Goal: Task Accomplishment & Management: Use online tool/utility

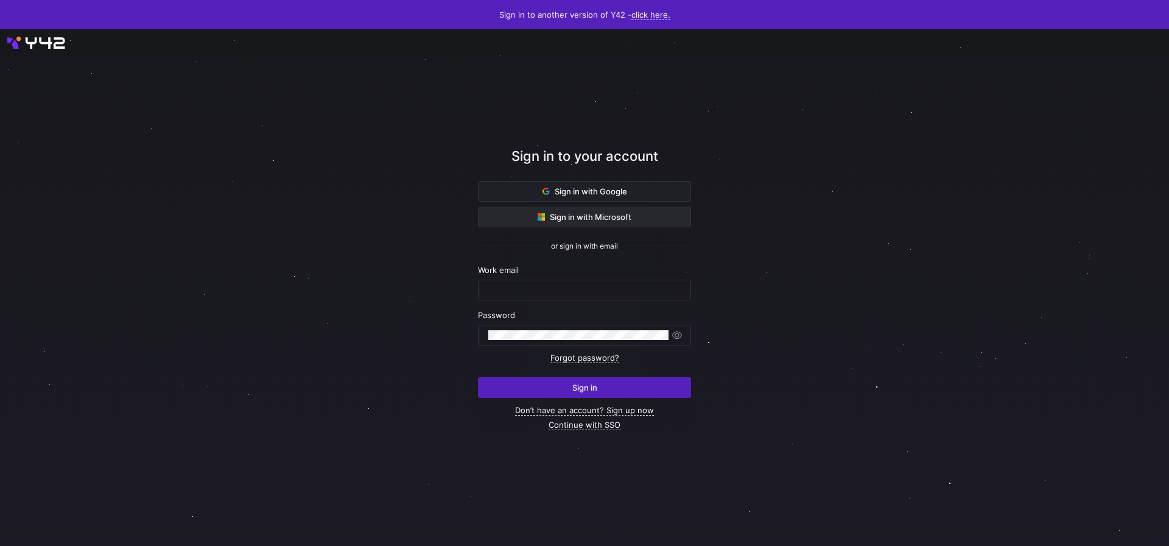
drag, startPoint x: 558, startPoint y: 195, endPoint x: 631, endPoint y: 217, distance: 75.9
click at [558, 195] on span "Sign in with Google" at bounding box center [585, 191] width 85 height 10
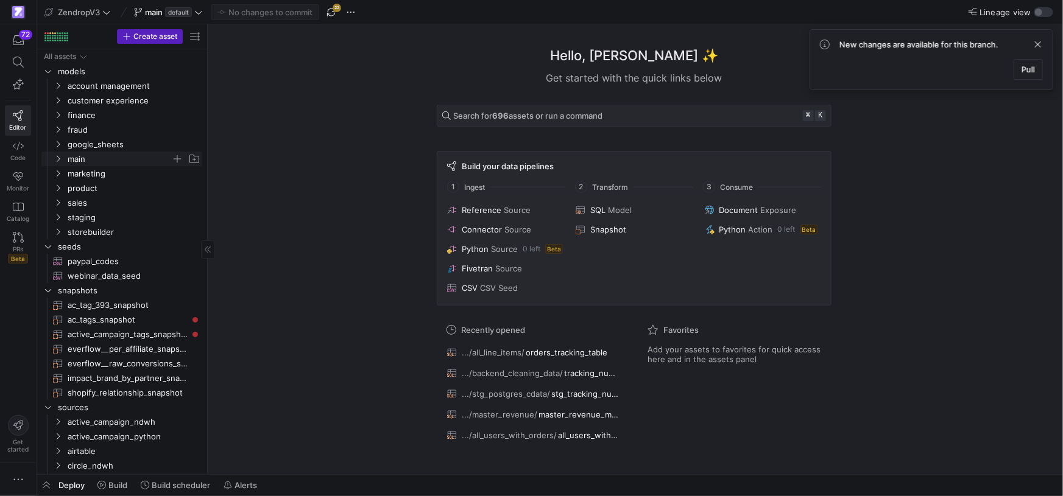
click at [60, 159] on icon "Press SPACE to select this row." at bounding box center [58, 158] width 9 height 7
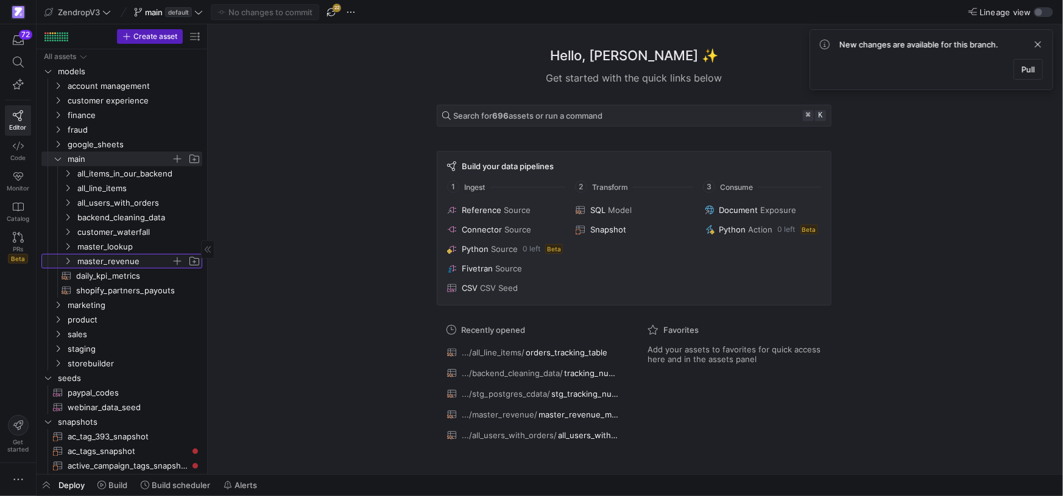
drag, startPoint x: 66, startPoint y: 259, endPoint x: 121, endPoint y: 265, distance: 55.2
click at [66, 259] on icon "Press SPACE to select this row." at bounding box center [67, 261] width 9 height 7
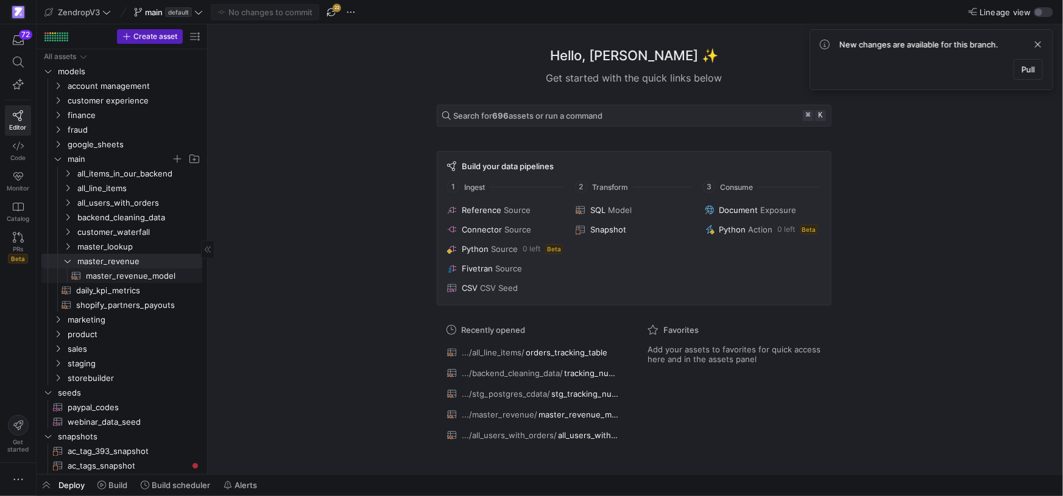
click at [141, 277] on span "master_revenue_model​​​​​​​​​​" at bounding box center [137, 276] width 102 height 14
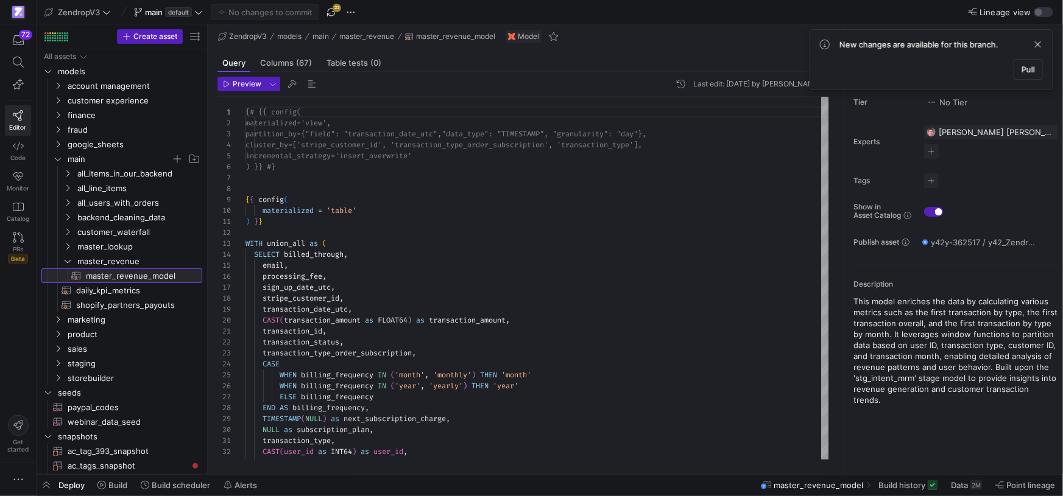
scroll to position [110, 0]
click at [68, 208] on span "all_users_with_orders" at bounding box center [132, 202] width 140 height 13
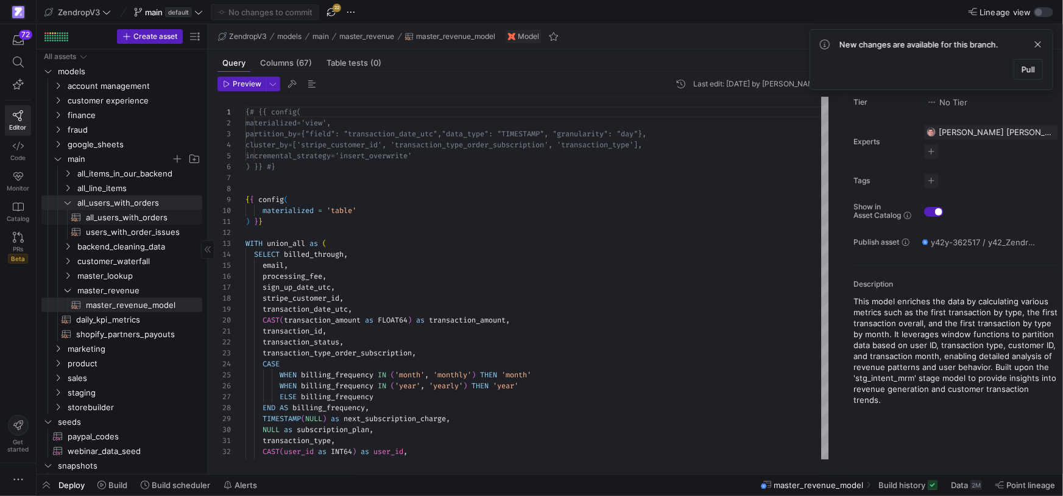
click at [96, 219] on span "all_users_with_orders​​​​​​​​​​" at bounding box center [137, 218] width 102 height 14
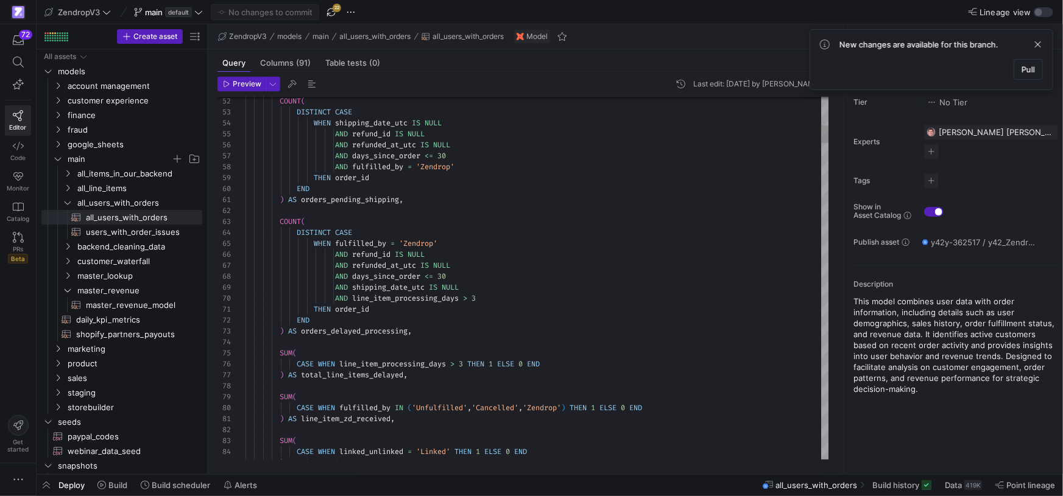
type textarea "THEN order_id END ) AS orders_delayed_processing, SUM( CASE WHEN line_item_proc…"
type textarea "t"
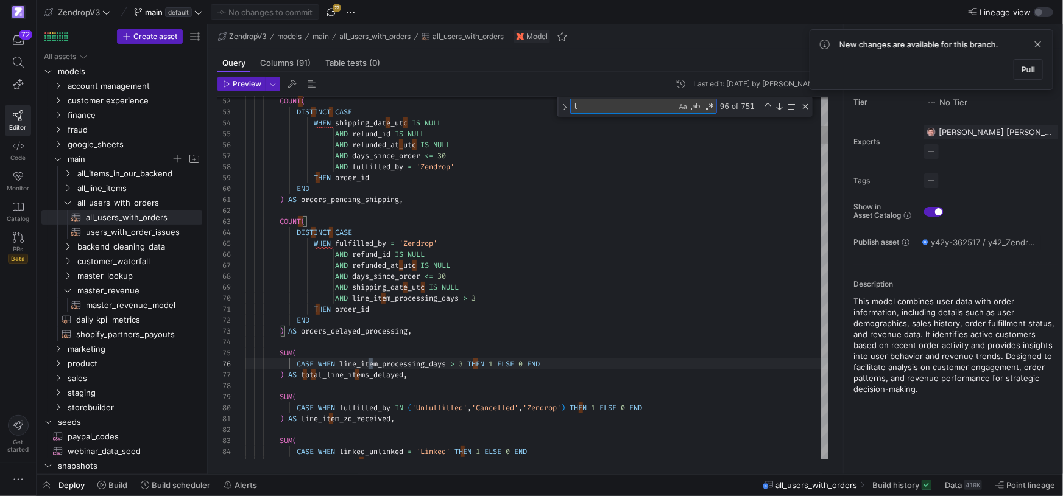
type textarea ") AS line_item_zd_received, SUM( CASE WHEN linked_unlinked = 'Linked' THEN 1 EL…"
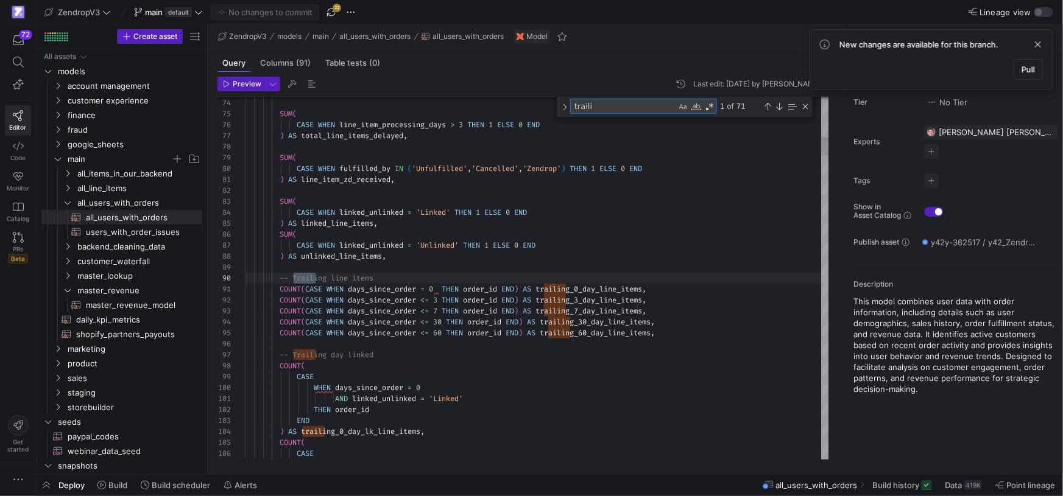
scroll to position [110, 74]
type textarea "trailing"
type textarea "COUNT(CASE WHEN days_since_order = 0 THEN order_id END) AS trailing_0_day_line_…"
type textarea "trailing_3"
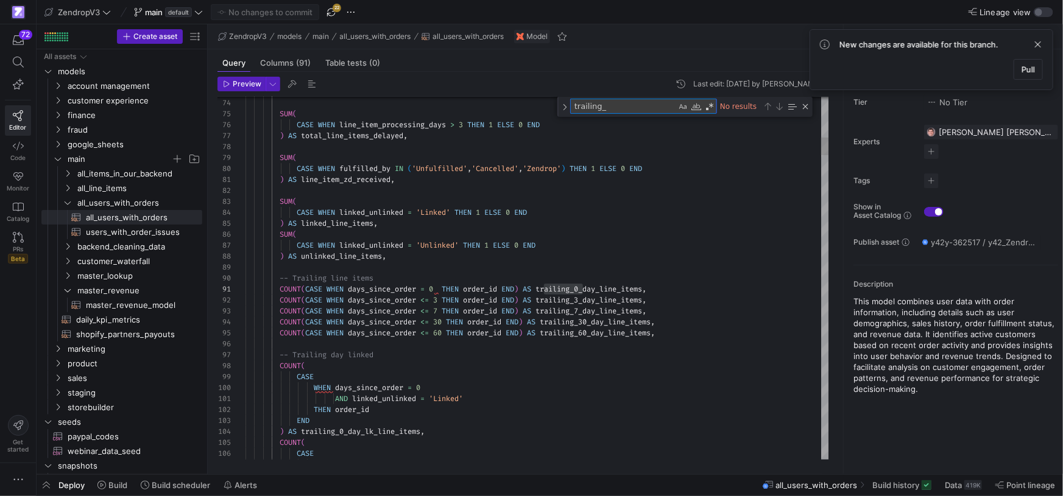
type textarea "COUNT(CASE WHEN days_since_order = 0 THEN order_id END) AS trailing_0_day_line_…"
type textarea "trailing_30"
click at [782, 108] on div "Next Match (Enter)" at bounding box center [779, 107] width 10 height 10
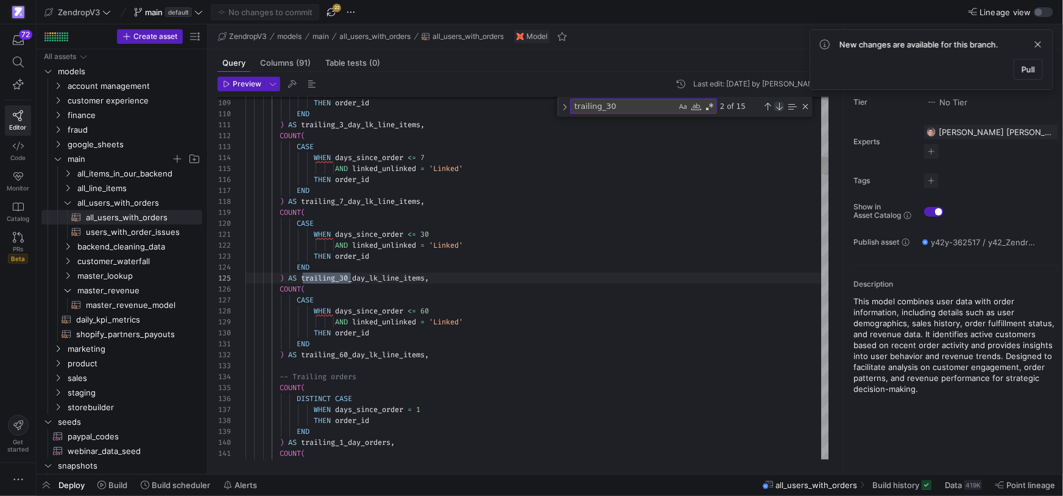
scroll to position [110, 105]
click at [782, 108] on div "Next Match (Enter)" at bounding box center [779, 107] width 10 height 10
type textarea "WHEN days_since_order <= 30 THEN order_id END ) AS trailing_30_day_orders, COUN…"
